Goal: Task Accomplishment & Management: Use online tool/utility

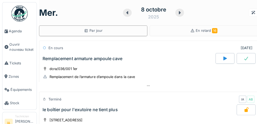
scroll to position [272, 0]
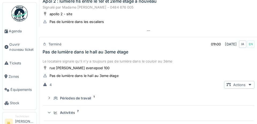
click at [12, 32] on span "Agenda" at bounding box center [21, 30] width 25 height 5
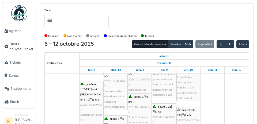
scroll to position [139, 0]
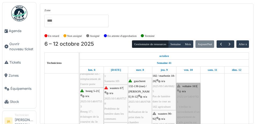
click at [190, 103] on link "voltaire 163 | n/a 2025/10/146/07821 - Vérifier le raccordement d’un appartemen…" at bounding box center [188, 122] width 24 height 79
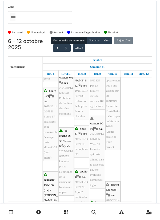
scroll to position [163, 0]
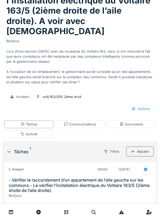
click at [40, 124] on div "Activité" at bounding box center [28, 134] width 49 height 8
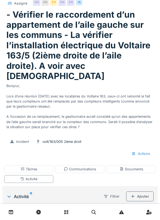
scroll to position [40, 0]
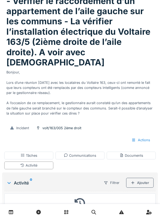
click at [19, 124] on div "Tâches" at bounding box center [28, 156] width 49 height 8
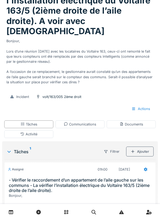
click at [83, 107] on div "Tickets #2025/10/146/07821 Electricité 4 13/10/2025 Assigné EN EN EN EN EN IA -…" at bounding box center [80, 140] width 160 height 425
click at [124, 122] on div "Documents" at bounding box center [132, 124] width 24 height 5
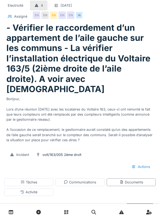
scroll to position [31, 0]
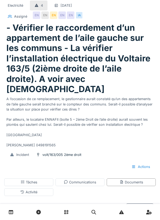
click at [24, 124] on div "Tâches" at bounding box center [29, 182] width 17 height 5
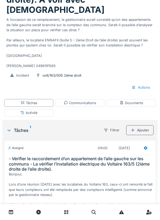
scroll to position [0, 0]
